Goal: Feedback & Contribution: Leave review/rating

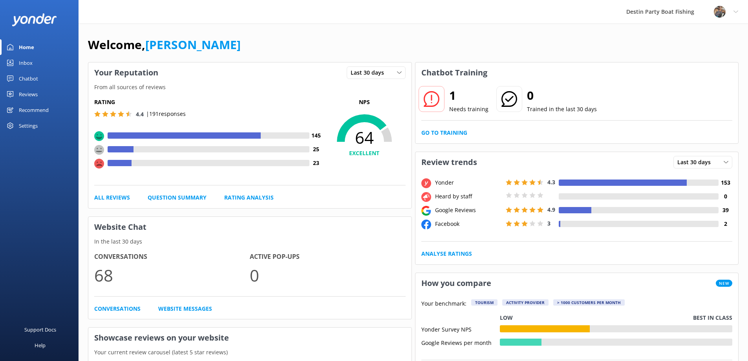
click at [17, 60] on link "Inbox" at bounding box center [39, 63] width 79 height 16
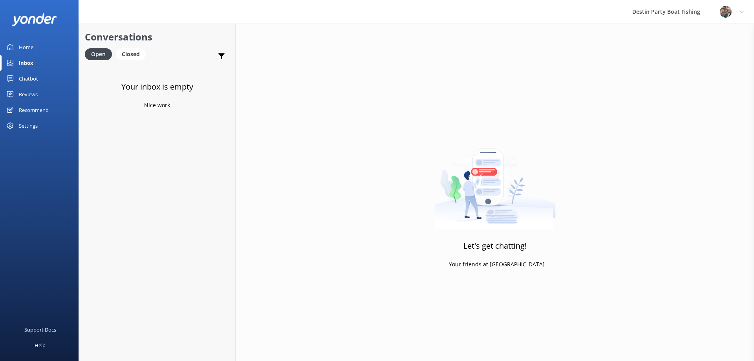
click at [30, 61] on div "Inbox" at bounding box center [26, 63] width 15 height 16
click at [25, 95] on div "Reviews" at bounding box center [28, 94] width 19 height 16
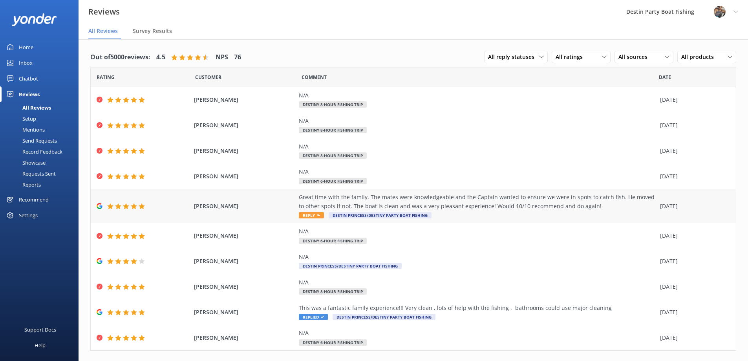
click at [314, 217] on span "Reply" at bounding box center [311, 215] width 25 height 6
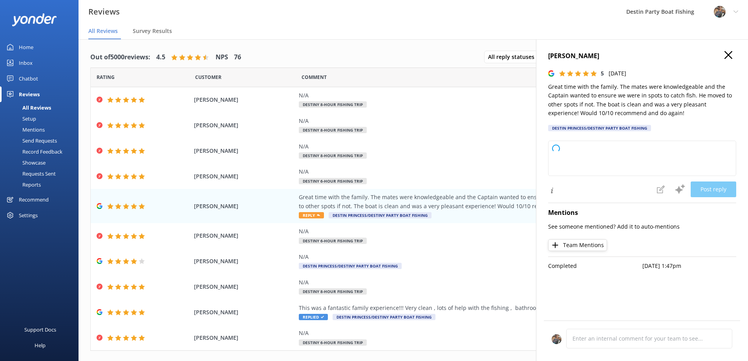
type textarea "Thank you so much for your wonderful review! We’re thrilled to hear you and you…"
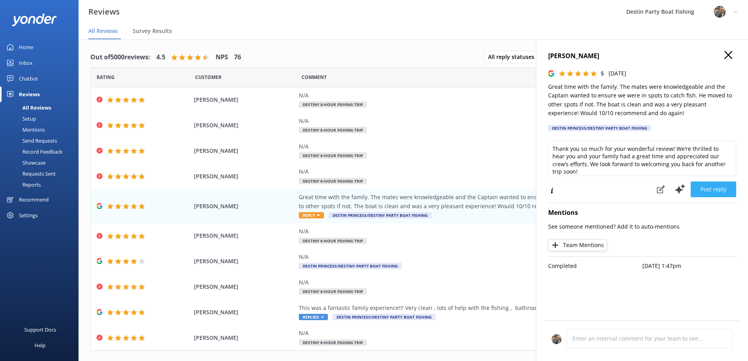
click at [705, 191] on button "Post reply" at bounding box center [714, 190] width 46 height 16
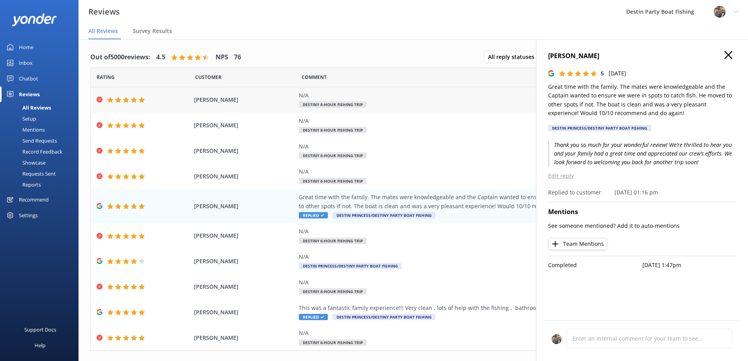
scroll to position [15, 0]
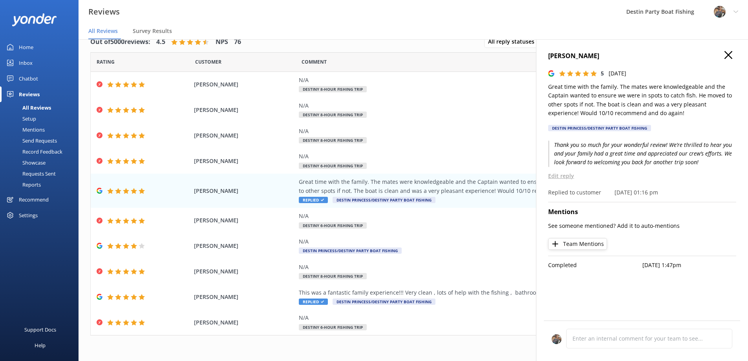
click at [725, 55] on icon "button" at bounding box center [729, 55] width 8 height 8
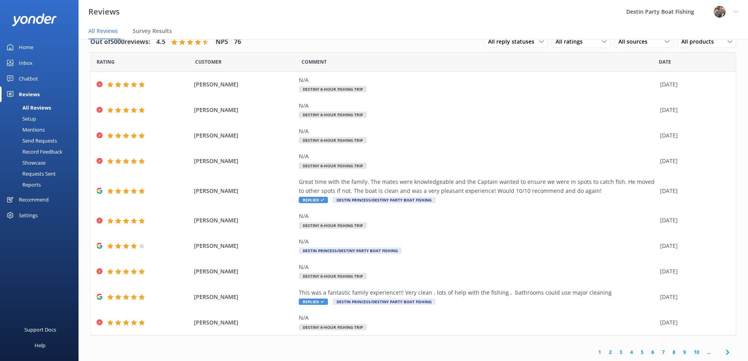
click at [605, 354] on link "2" at bounding box center [610, 352] width 11 height 7
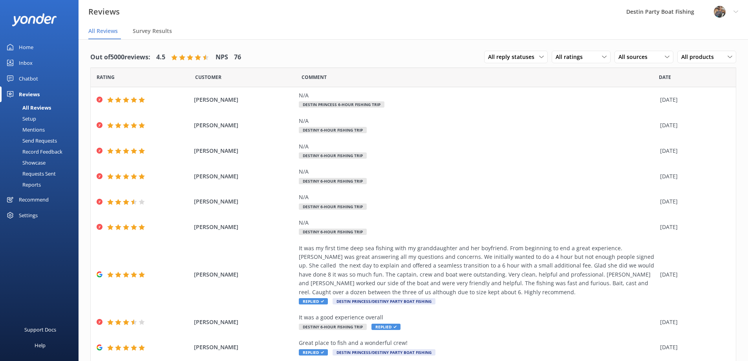
click at [30, 60] on div "Inbox" at bounding box center [26, 63] width 14 height 16
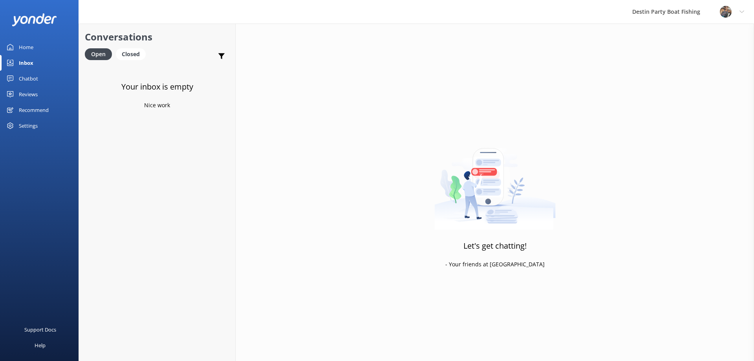
click at [26, 43] on div "Home" at bounding box center [26, 47] width 15 height 16
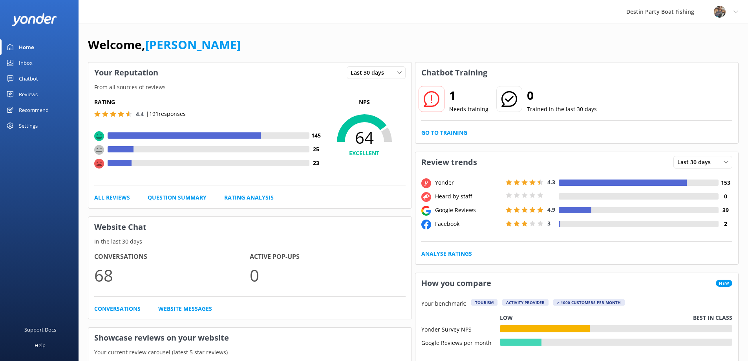
click at [29, 61] on div "Inbox" at bounding box center [26, 63] width 14 height 16
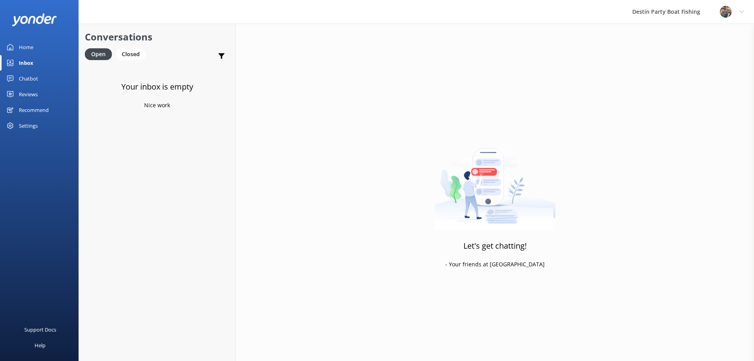
click at [34, 94] on div "Reviews" at bounding box center [28, 94] width 19 height 16
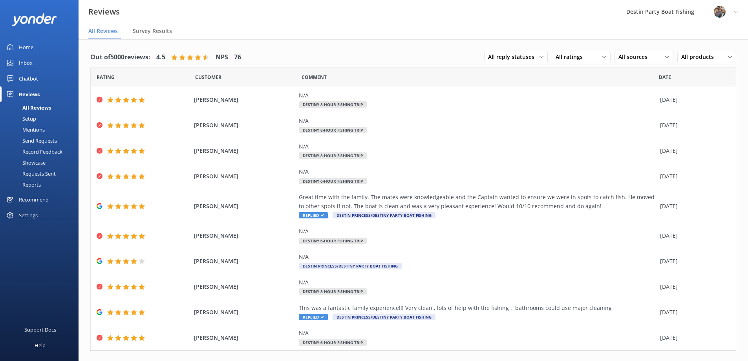
click at [25, 62] on div "Inbox" at bounding box center [26, 63] width 14 height 16
